Goal: Information Seeking & Learning: Learn about a topic

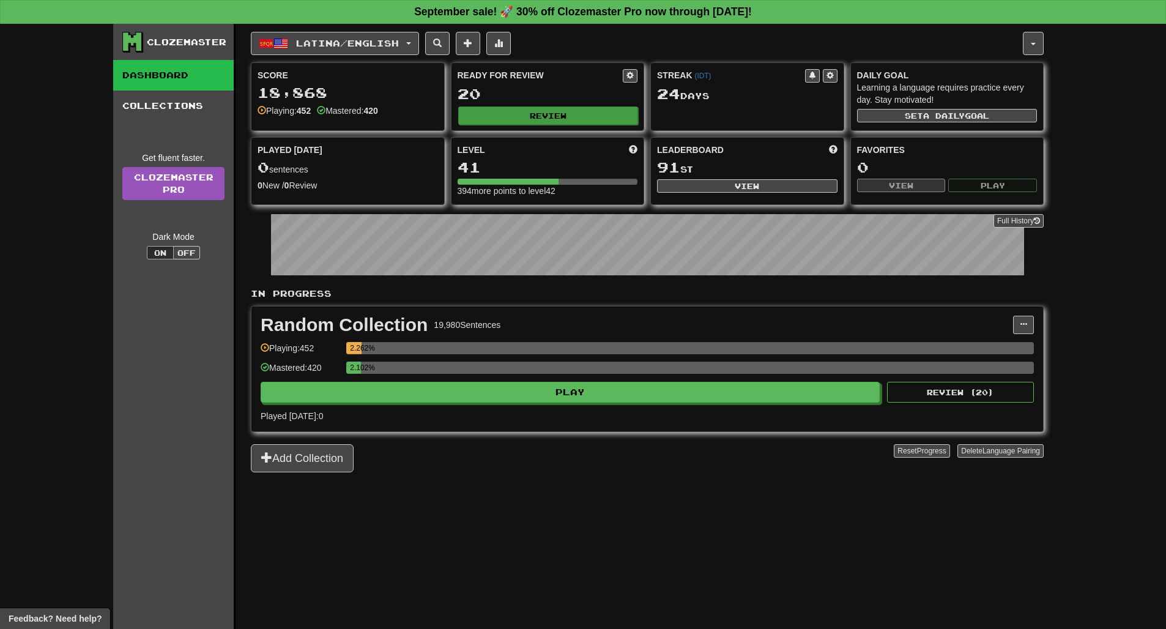
click at [588, 114] on button "Review" at bounding box center [548, 115] width 180 height 18
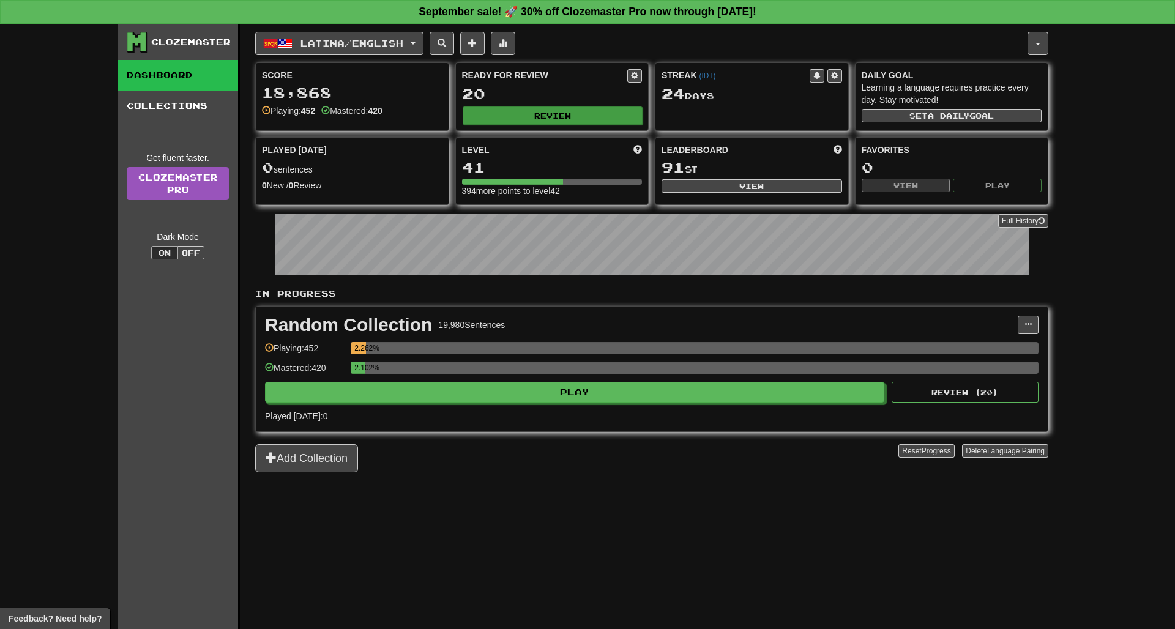
select select "**"
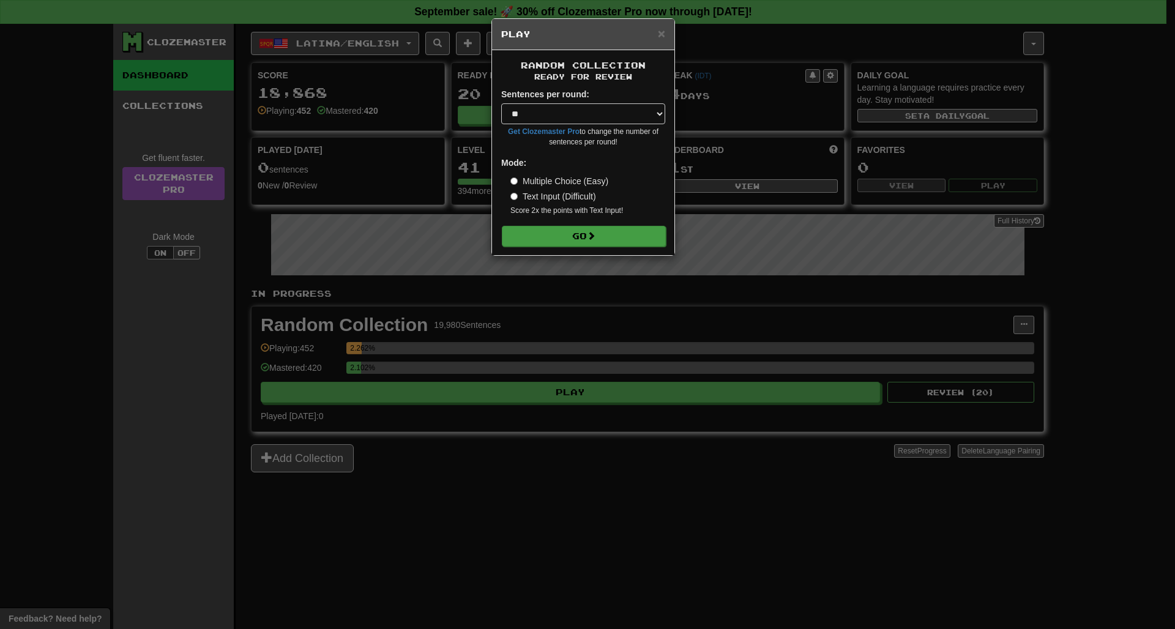
click at [582, 242] on button "Go" at bounding box center [584, 236] width 164 height 21
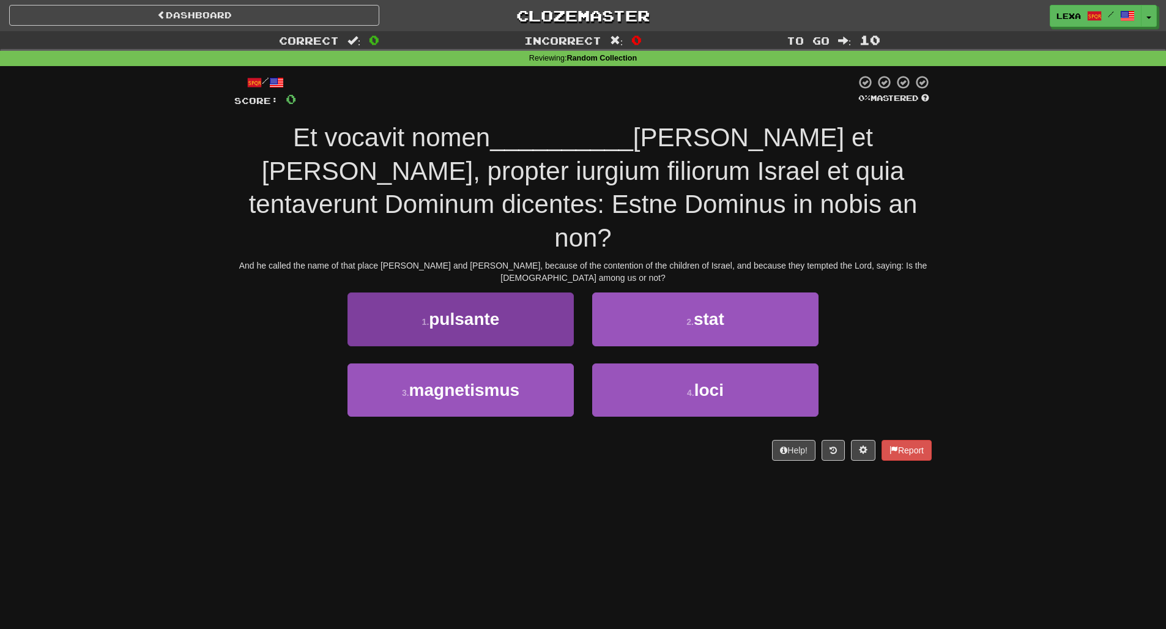
click at [537, 292] on button "1 . pulsante" at bounding box center [461, 318] width 226 height 53
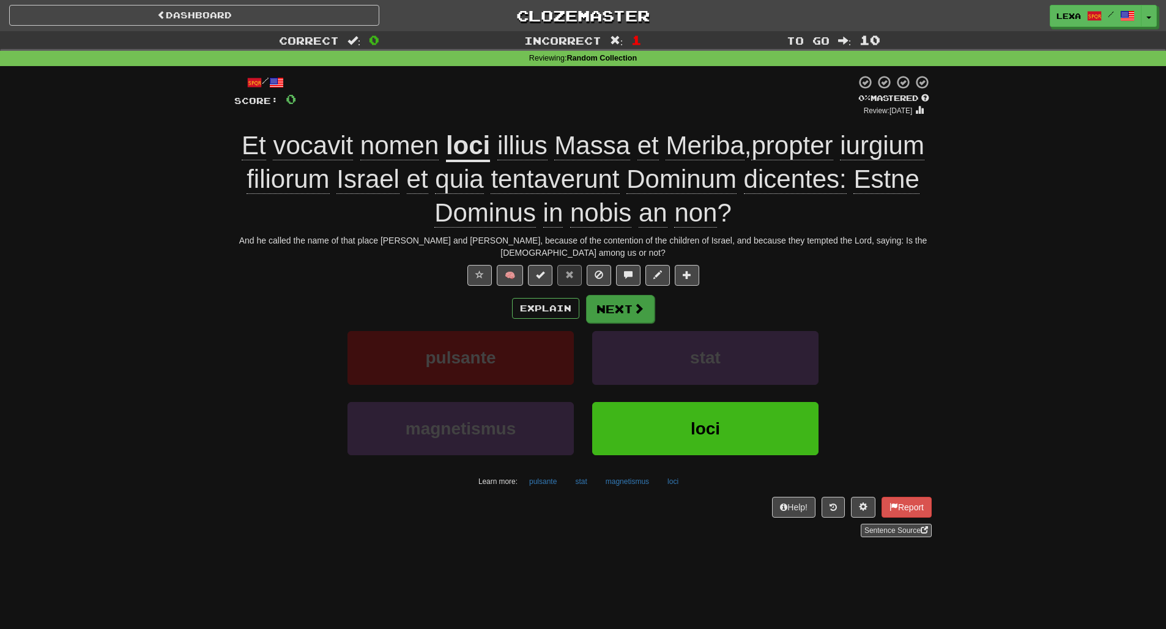
click at [626, 295] on button "Next" at bounding box center [620, 309] width 69 height 28
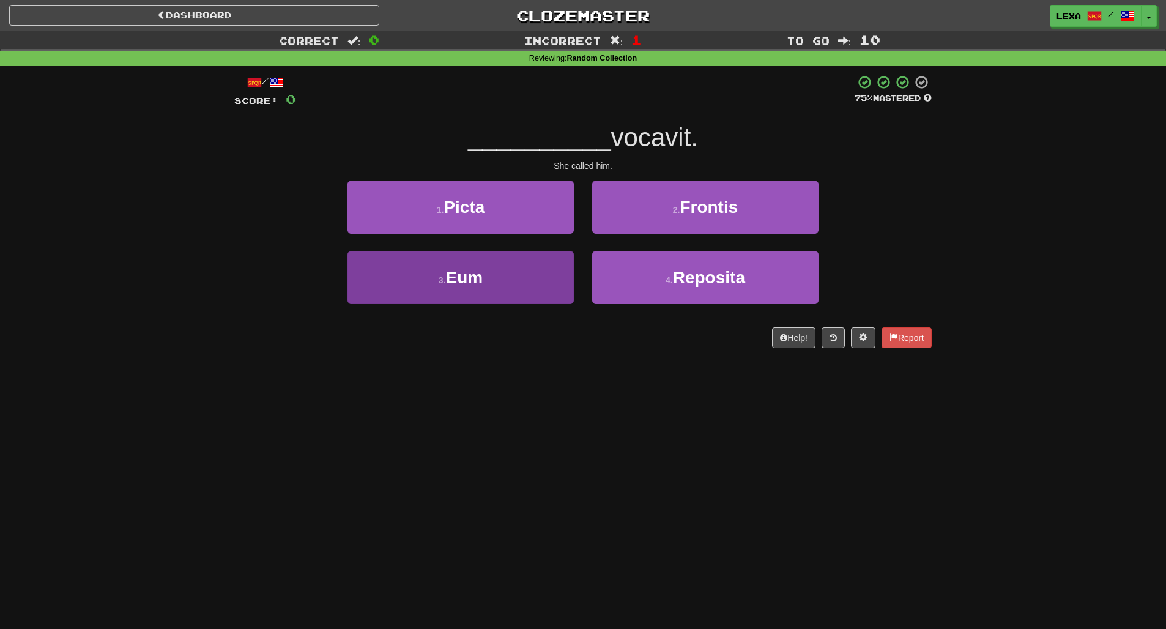
click at [493, 264] on button "3 . Eum" at bounding box center [461, 277] width 226 height 53
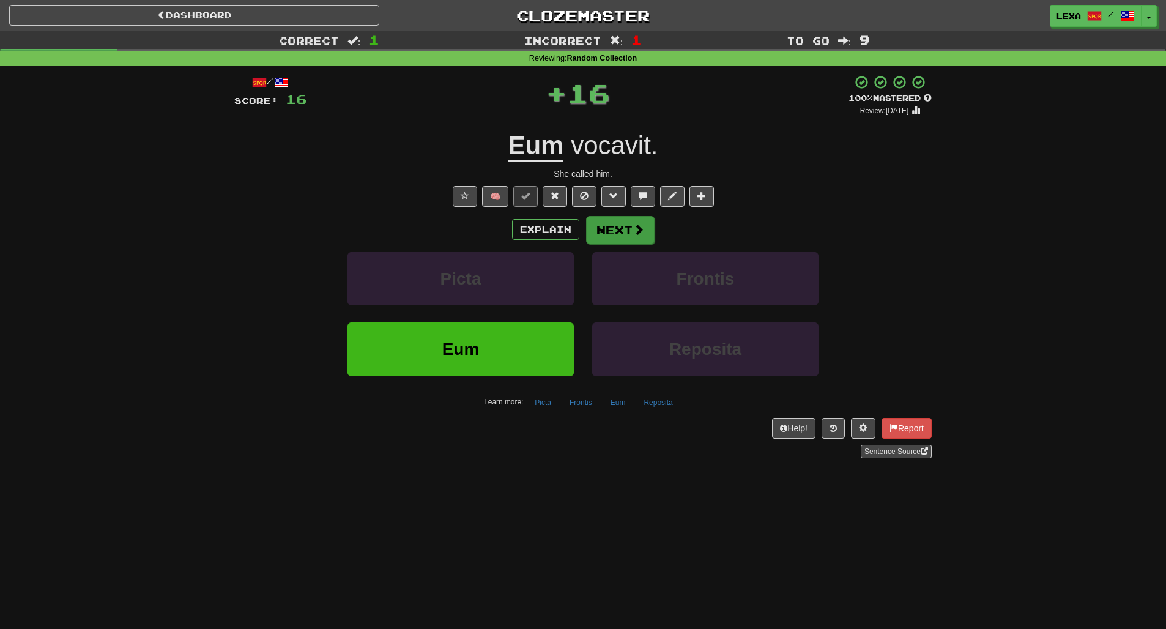
click at [645, 230] on button "Next" at bounding box center [620, 230] width 69 height 28
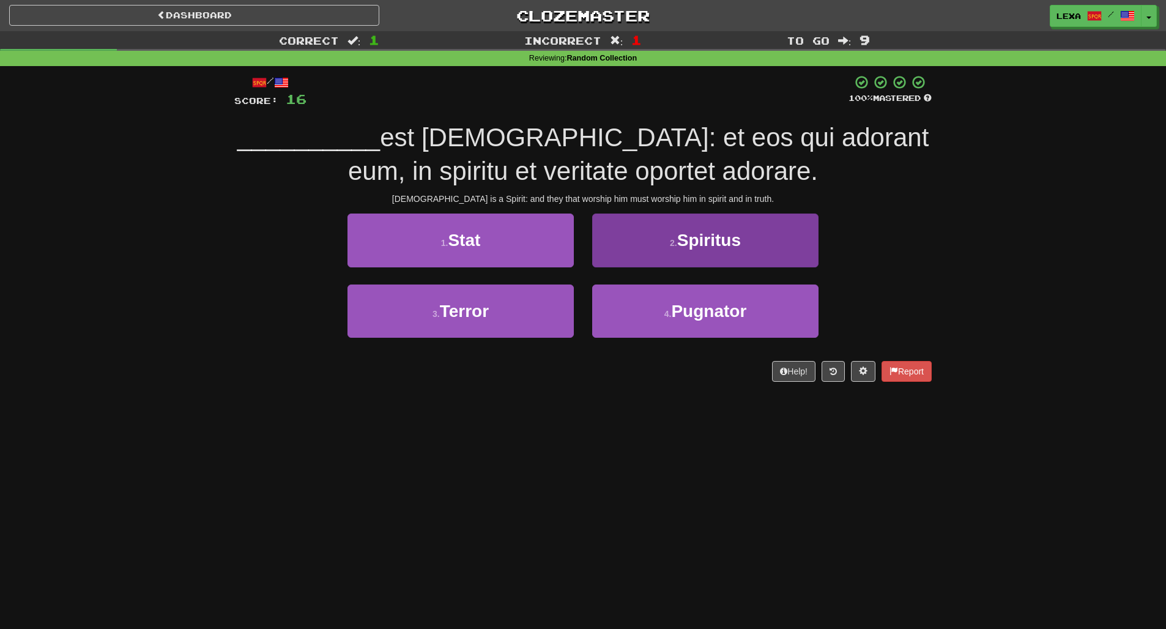
click at [740, 248] on span "Spiritus" at bounding box center [709, 240] width 64 height 19
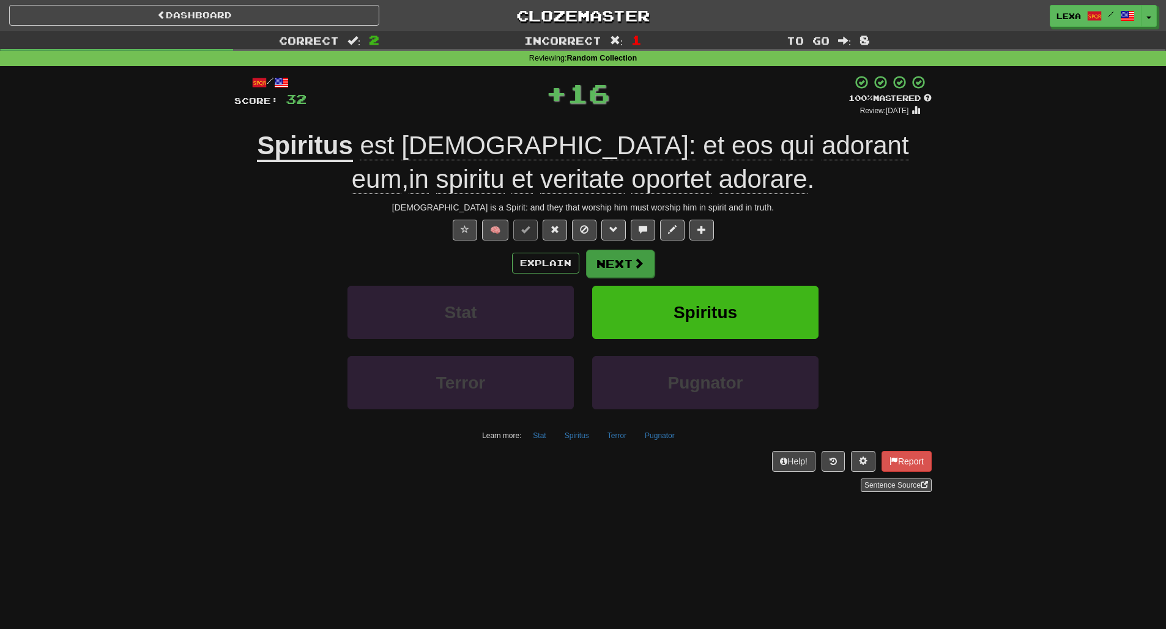
click at [639, 260] on span at bounding box center [638, 263] width 11 height 11
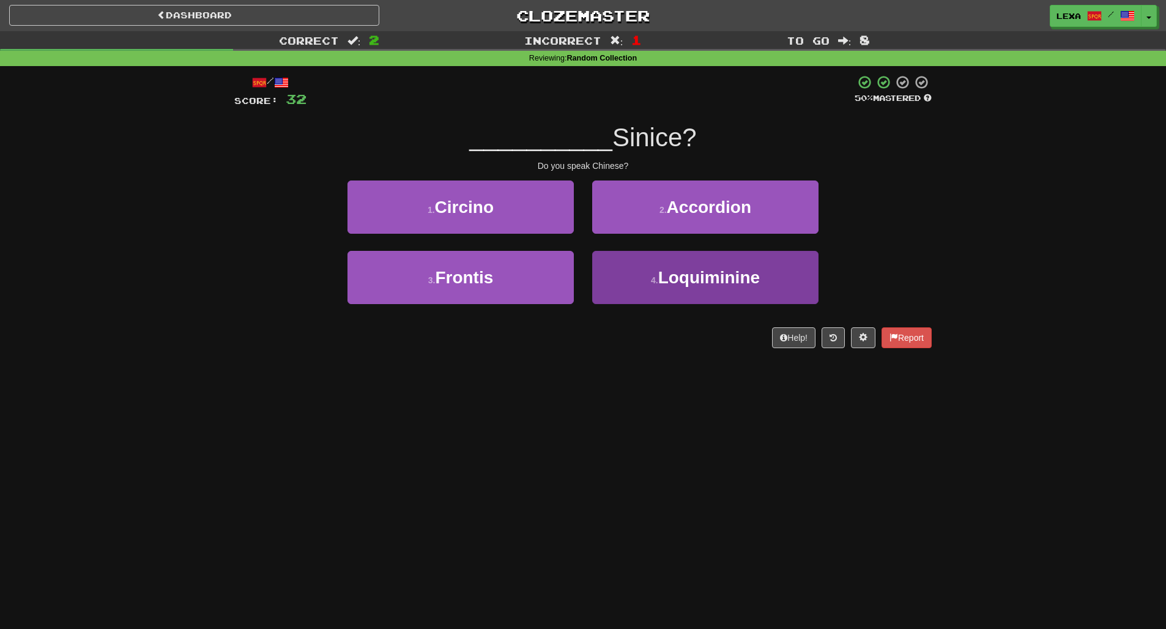
click at [644, 267] on button "4 . Loquiminine" at bounding box center [705, 277] width 226 height 53
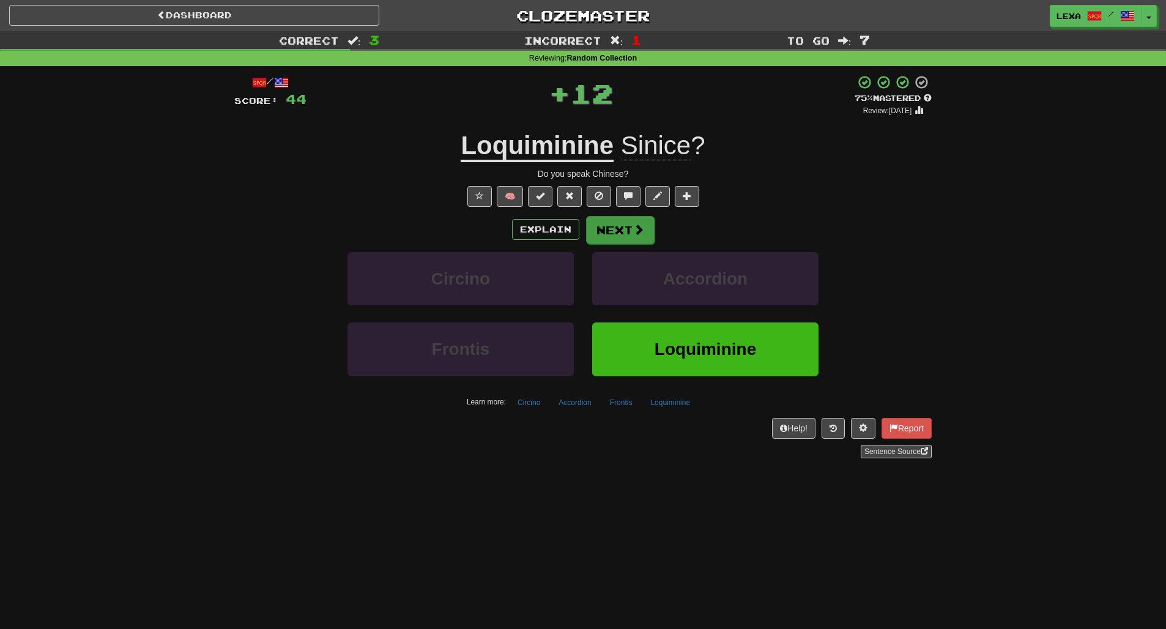
click at [627, 238] on button "Next" at bounding box center [620, 230] width 69 height 28
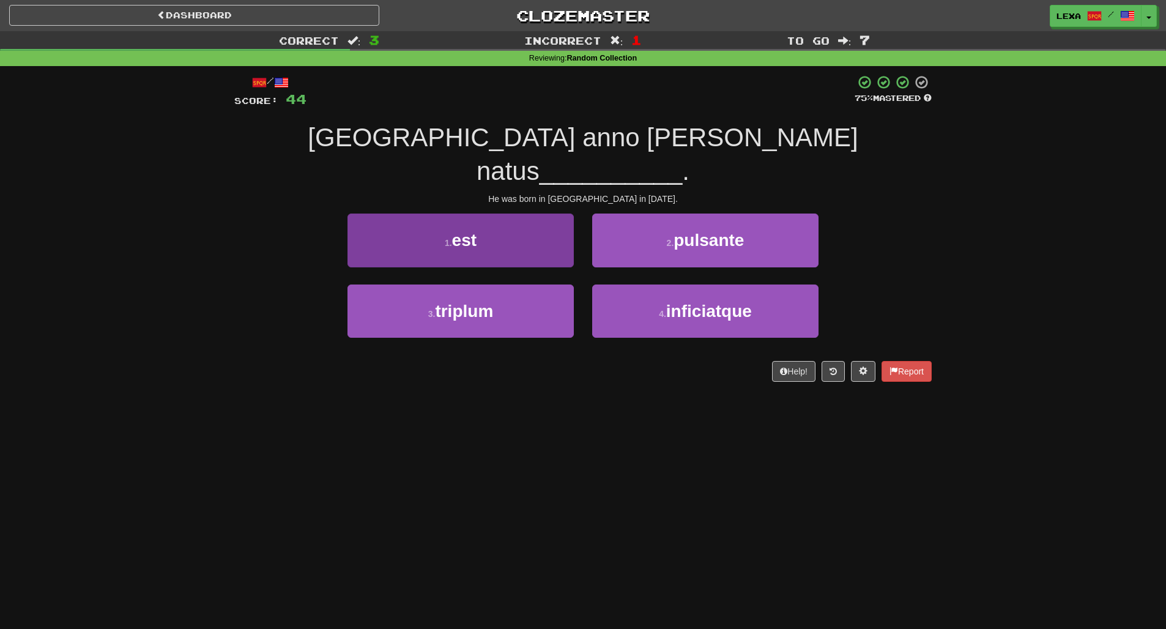
click at [483, 223] on button "1 . est" at bounding box center [461, 240] width 226 height 53
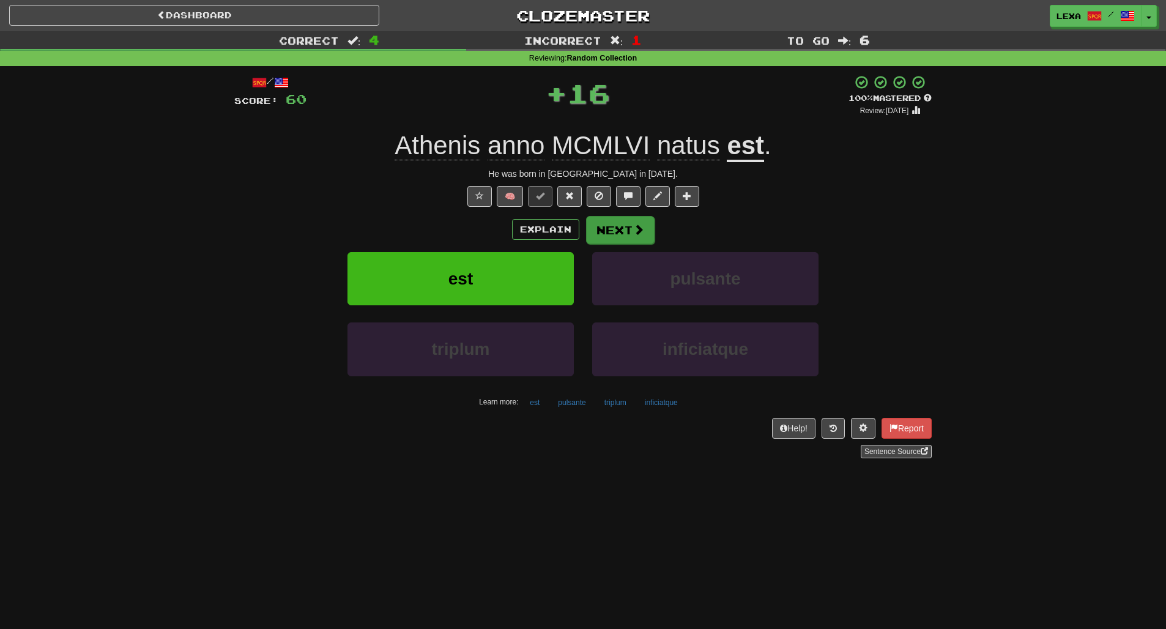
click at [630, 231] on button "Next" at bounding box center [620, 230] width 69 height 28
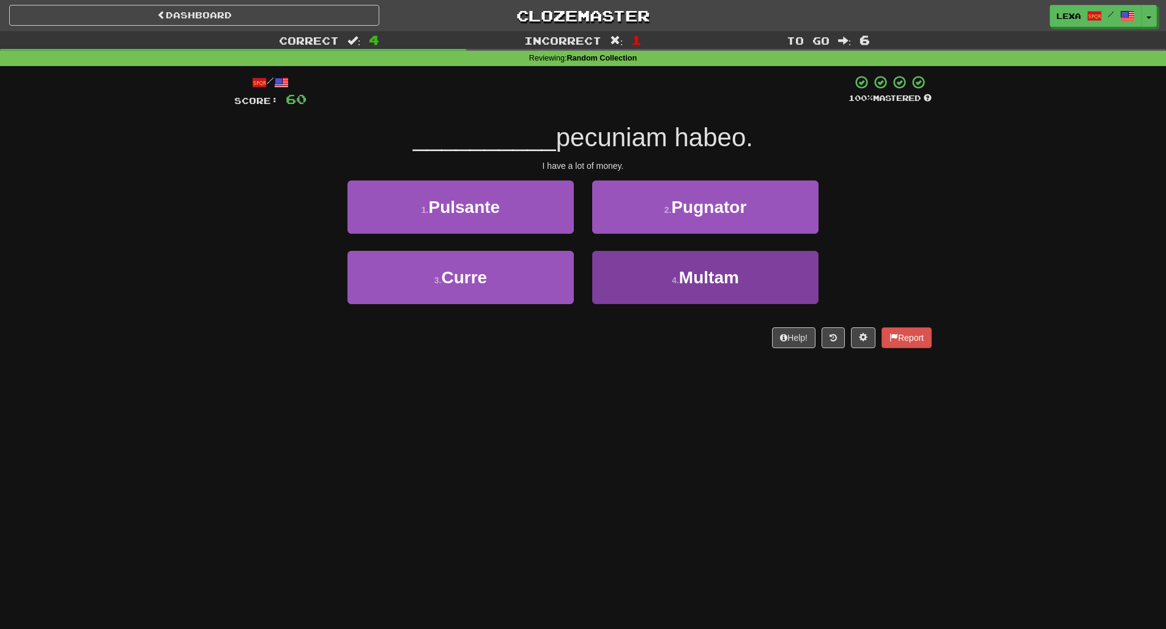
click at [765, 271] on button "4 . Multam" at bounding box center [705, 277] width 226 height 53
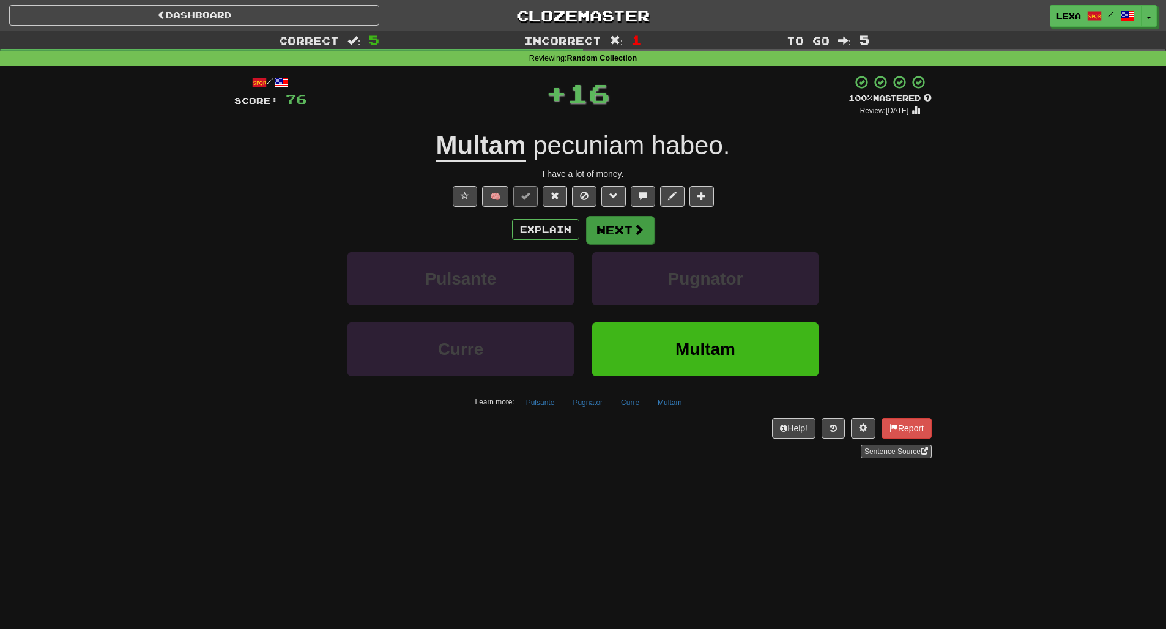
click at [626, 238] on button "Next" at bounding box center [620, 230] width 69 height 28
